Goal: Browse casually

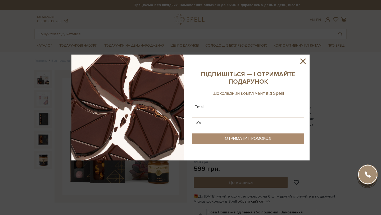
click at [303, 61] on icon at bounding box center [303, 61] width 5 height 5
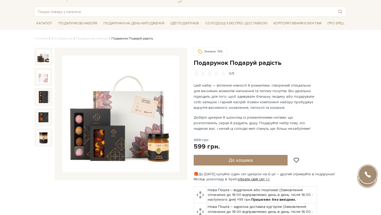
scroll to position [32, 0]
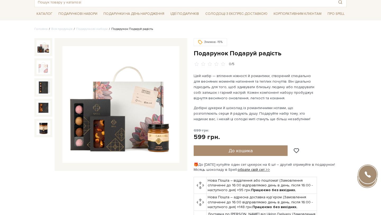
click at [96, 119] on img at bounding box center [120, 104] width 117 height 117
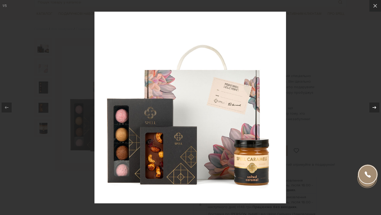
click at [374, 110] on icon at bounding box center [375, 107] width 6 height 6
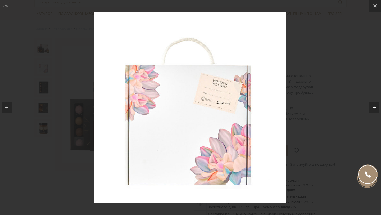
click at [374, 110] on icon at bounding box center [375, 107] width 6 height 6
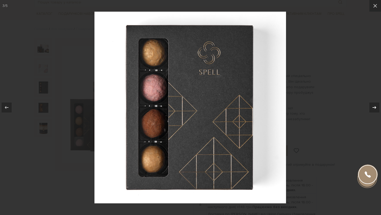
click at [374, 110] on icon at bounding box center [375, 107] width 6 height 6
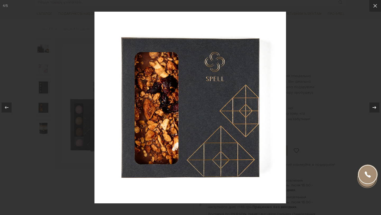
click at [374, 110] on icon at bounding box center [375, 107] width 6 height 6
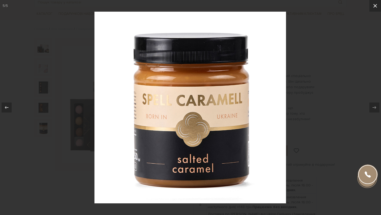
click at [375, 6] on icon at bounding box center [376, 6] width 4 height 4
